Goal: Transaction & Acquisition: Subscribe to service/newsletter

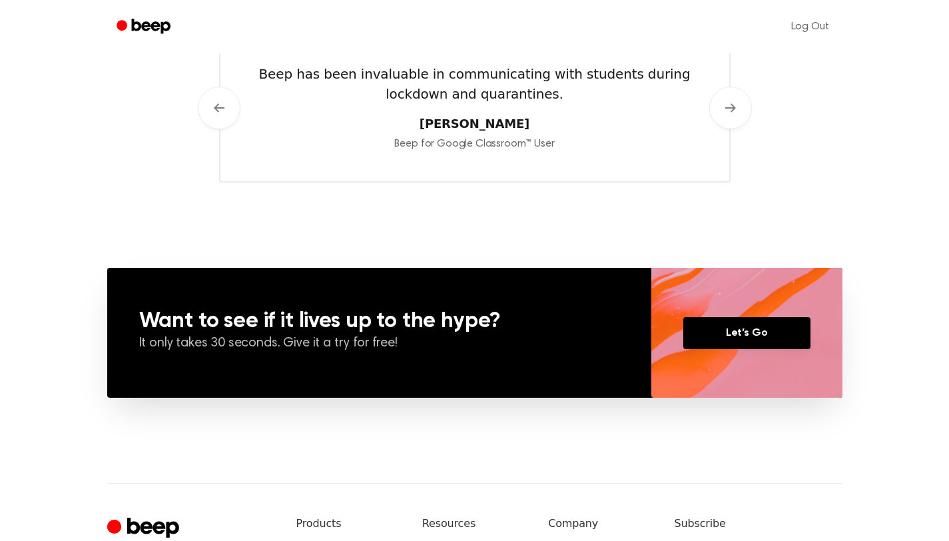
scroll to position [695, 0]
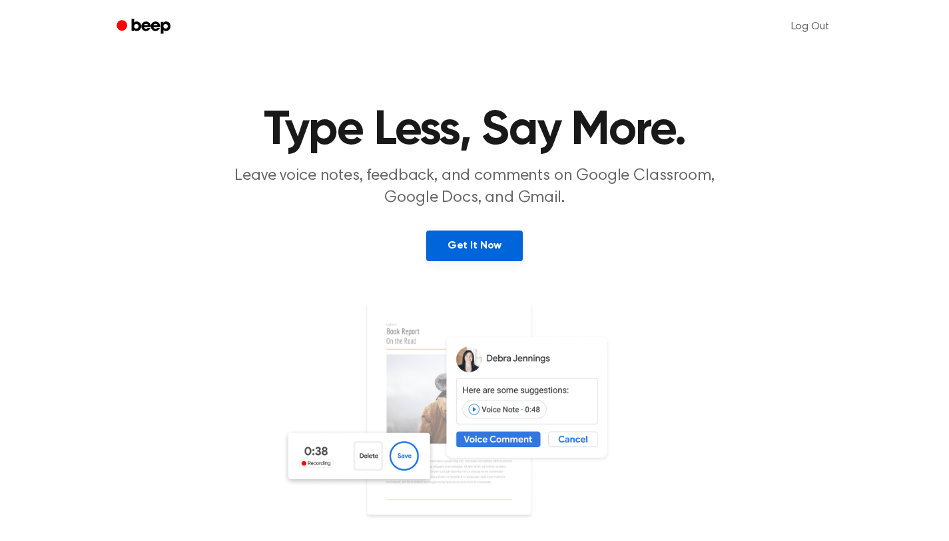
click at [513, 238] on link "Get It Now" at bounding box center [474, 245] width 97 height 31
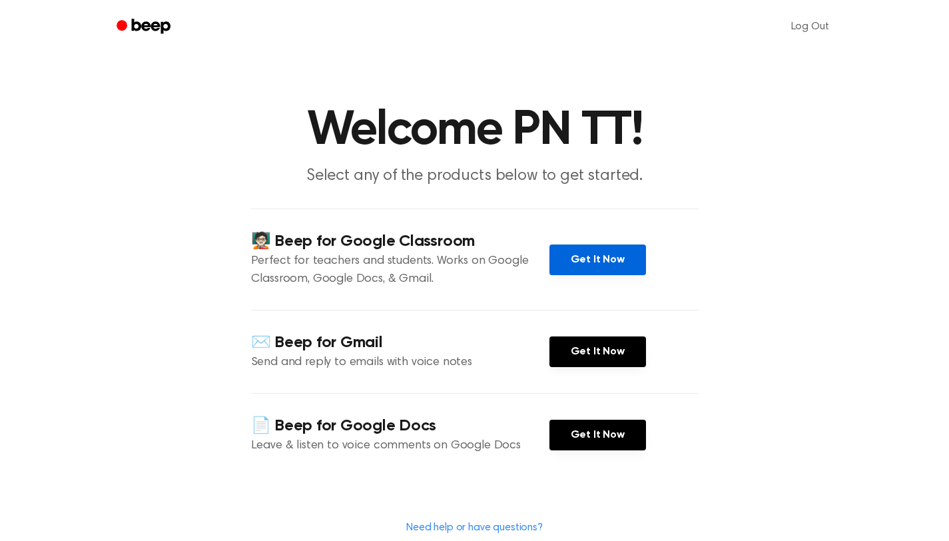
click at [591, 260] on link "Get It Now" at bounding box center [597, 259] width 97 height 31
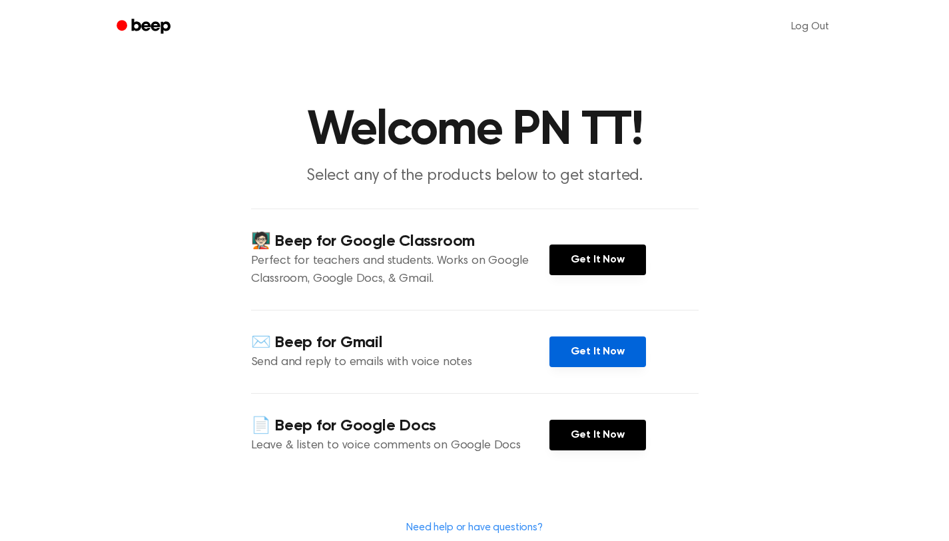
click at [631, 353] on link "Get It Now" at bounding box center [597, 351] width 97 height 31
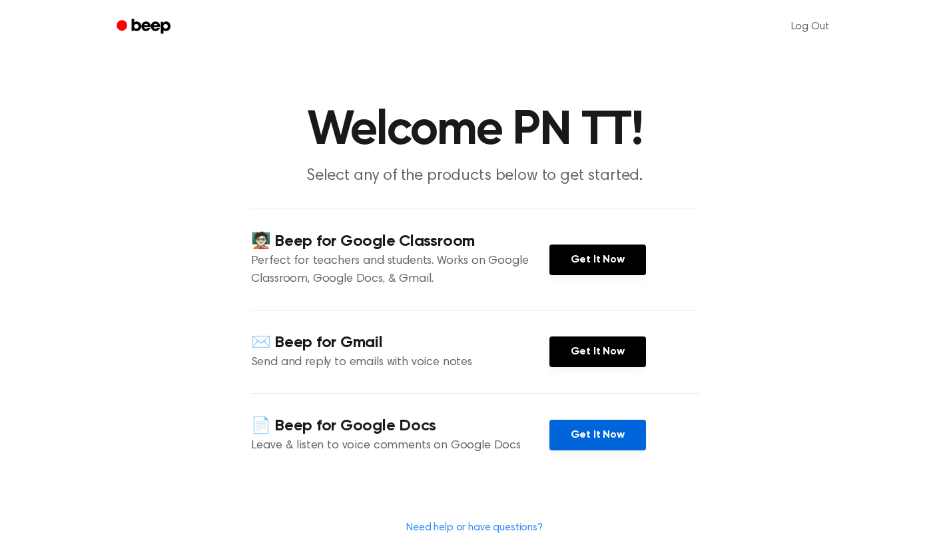
click at [622, 426] on link "Get It Now" at bounding box center [597, 435] width 97 height 31
click at [619, 428] on link "Get It Now" at bounding box center [597, 435] width 97 height 31
